Goal: Find specific page/section: Find specific page/section

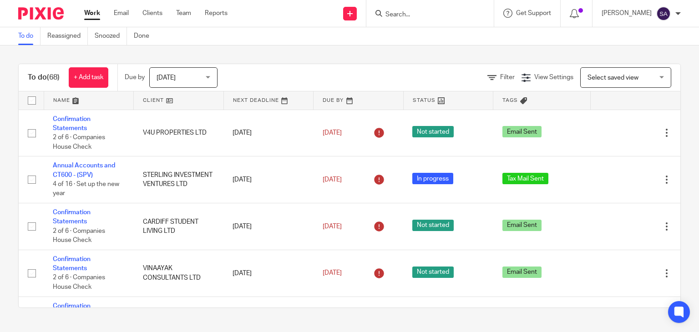
click at [411, 14] on input "Search" at bounding box center [425, 15] width 82 height 8
paste input "07514963207"
type input "07514963207"
click at [326, 48] on div "To do (68) + Add task Due by [DATE] [DATE] [DATE] [DATE] This week Next week Th…" at bounding box center [349, 185] width 699 height 281
drag, startPoint x: 25, startPoint y: 71, endPoint x: 62, endPoint y: 75, distance: 36.6
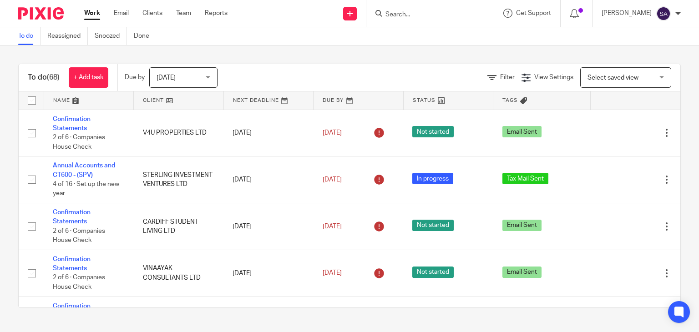
click at [62, 75] on div "To do (68) + Add task" at bounding box center [68, 77] width 99 height 27
click at [290, 61] on div "To do (68) + Add task Due by [DATE] [DATE] [DATE] [DATE] This week Next week Th…" at bounding box center [349, 185] width 699 height 281
click at [300, 45] on div "To do (68) + Add task Due by [DATE] [DATE] [DATE] [DATE] This week Next week Th…" at bounding box center [349, 185] width 699 height 281
